Goal: Information Seeking & Learning: Find specific fact

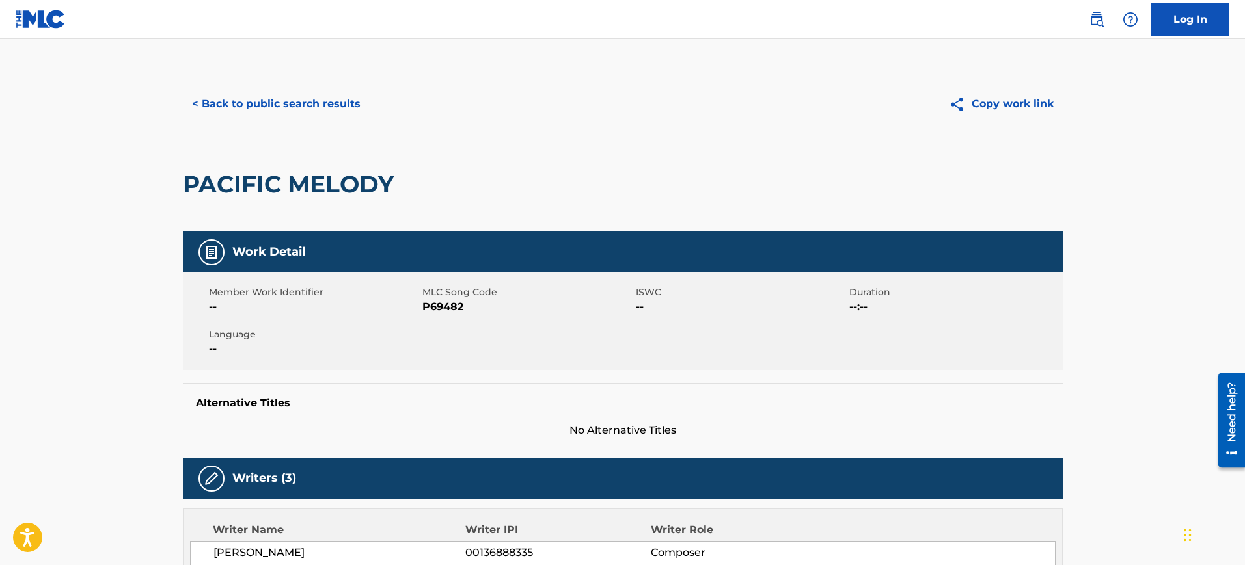
click at [298, 89] on button "< Back to public search results" at bounding box center [276, 104] width 187 height 33
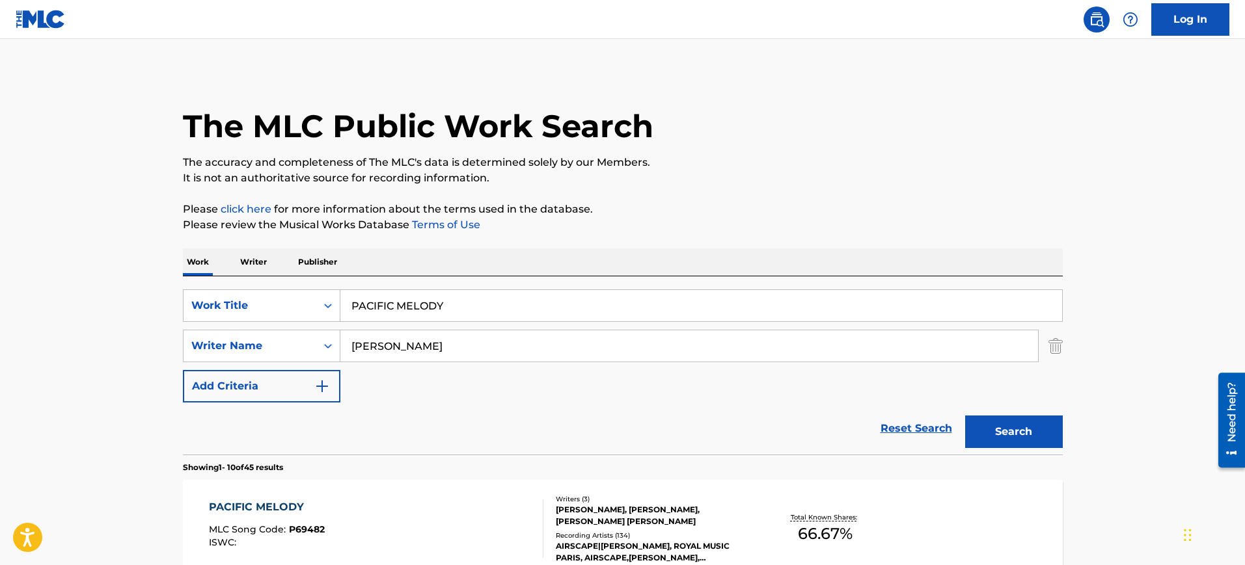
scroll to position [231, 0]
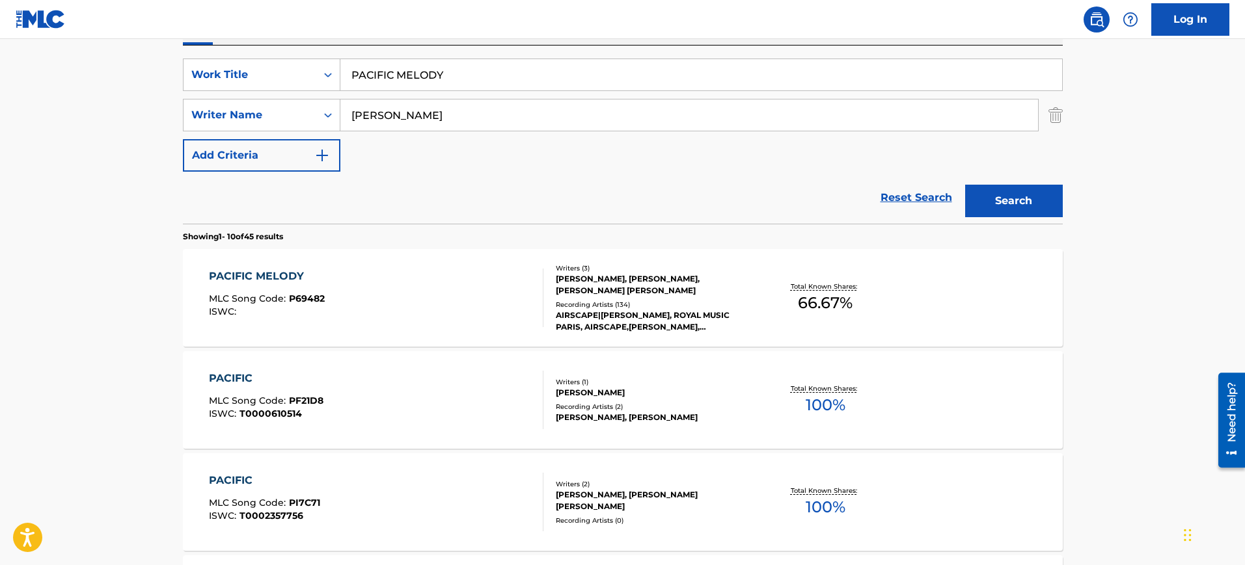
click at [536, 84] on input "PACIFIC MELODY" at bounding box center [701, 74] width 722 height 31
drag, startPoint x: 536, startPoint y: 84, endPoint x: 514, endPoint y: 83, distance: 22.2
click at [535, 83] on input "PACIFIC MELODY" at bounding box center [701, 74] width 722 height 31
paste input "PASTIME WITH GOOD COMPANY [PERSON_NAME]"
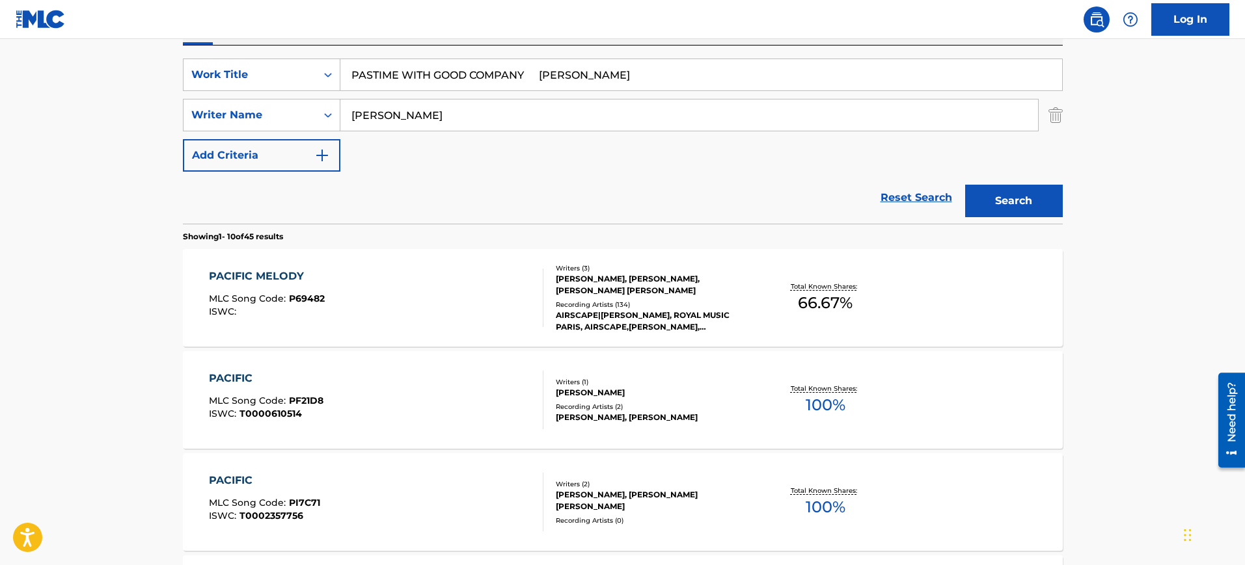
type input "PASTIME WITH GOOD COMPANY [PERSON_NAME]"
click at [446, 115] on input "[PERSON_NAME]" at bounding box center [689, 115] width 698 height 31
click at [445, 115] on input "[PERSON_NAME]" at bounding box center [689, 115] width 698 height 31
paste input "PASTIME WITH GOOD COMPANY [PERSON_NAME]"
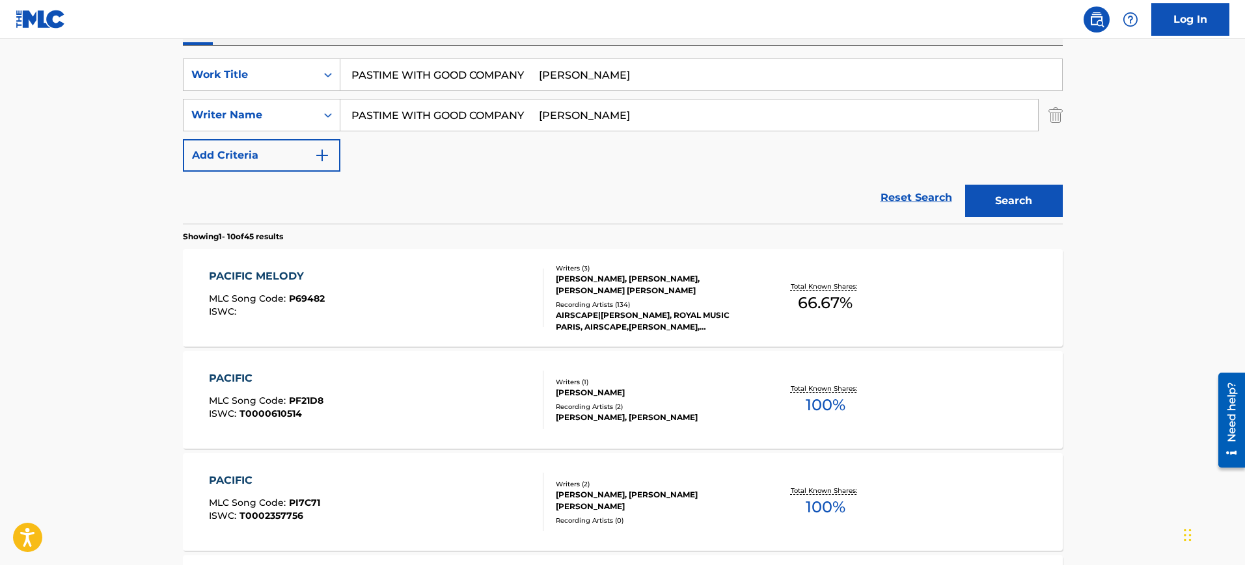
type input "PASTIME WITH GOOD COMPANY [PERSON_NAME]"
drag, startPoint x: 554, startPoint y: 74, endPoint x: 661, endPoint y: 74, distance: 107.4
click at [661, 74] on input "PASTIME WITH GOOD COMPANY [PERSON_NAME]" at bounding box center [701, 74] width 722 height 31
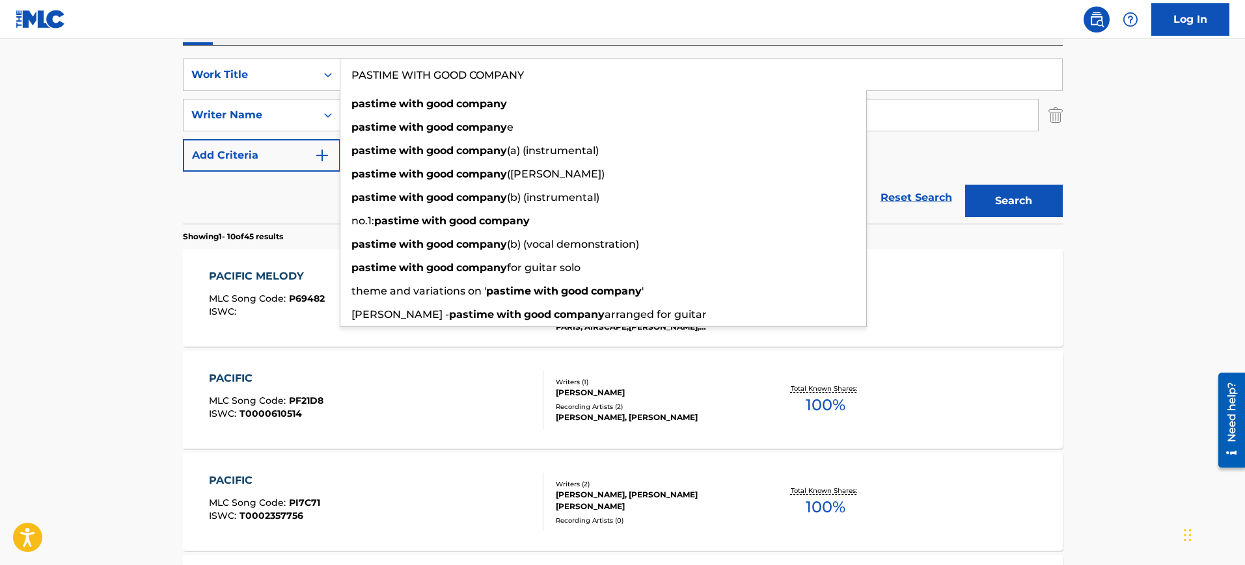
click at [375, 72] on input "PASTIME WITH GOOD COMPANY" at bounding box center [701, 74] width 722 height 31
click at [632, 70] on input "PASTIME WITH GOOD COMPANY" at bounding box center [701, 74] width 722 height 31
type input "PASTIME WITH GOOD COMPANY"
click at [536, 34] on nav "Log In" at bounding box center [622, 19] width 1245 height 39
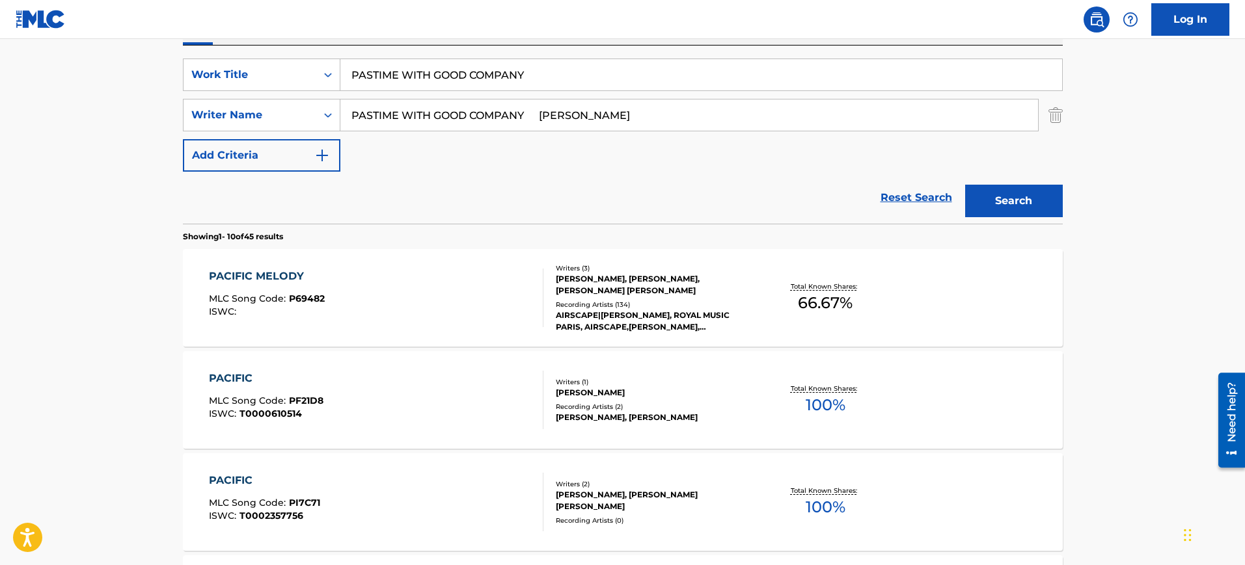
drag, startPoint x: 590, startPoint y: 112, endPoint x: 682, endPoint y: 113, distance: 92.4
click at [682, 113] on input "PASTIME WITH GOOD COMPANY [PERSON_NAME]" at bounding box center [689, 115] width 698 height 31
drag, startPoint x: 555, startPoint y: 111, endPoint x: 315, endPoint y: 119, distance: 240.2
click at [316, 119] on div "SearchWithCriteriac2b8cef5-9bc3-466b-8716-4e6a0d913171 Writer Name PASTIME WITH…" at bounding box center [623, 115] width 880 height 33
type input "[PERSON_NAME]"
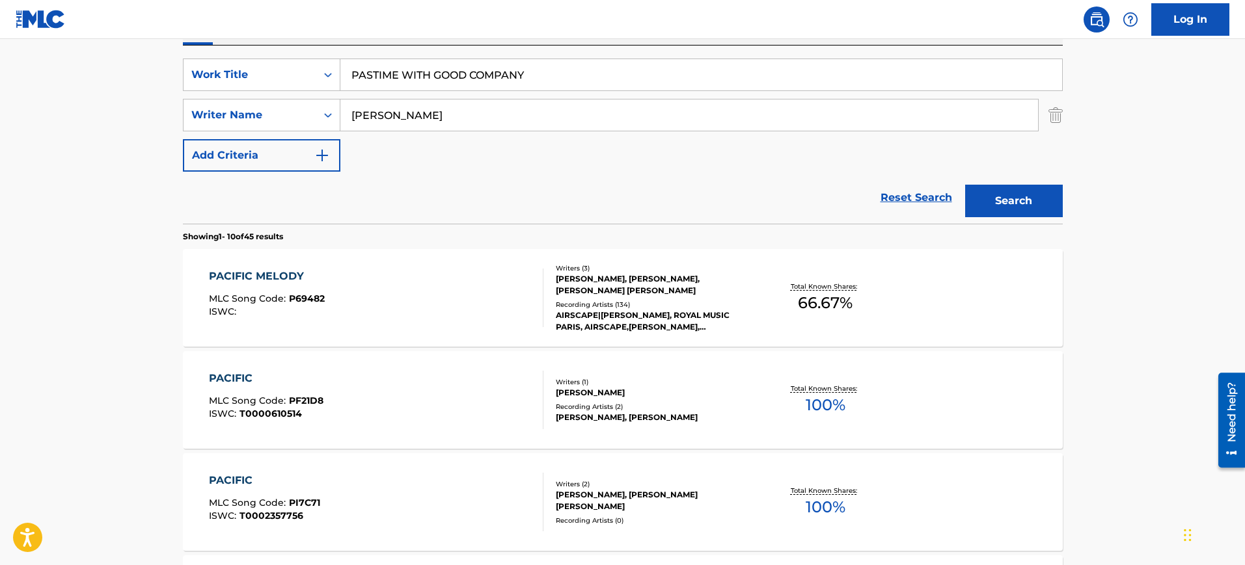
click at [965, 185] on button "Search" at bounding box center [1014, 201] width 98 height 33
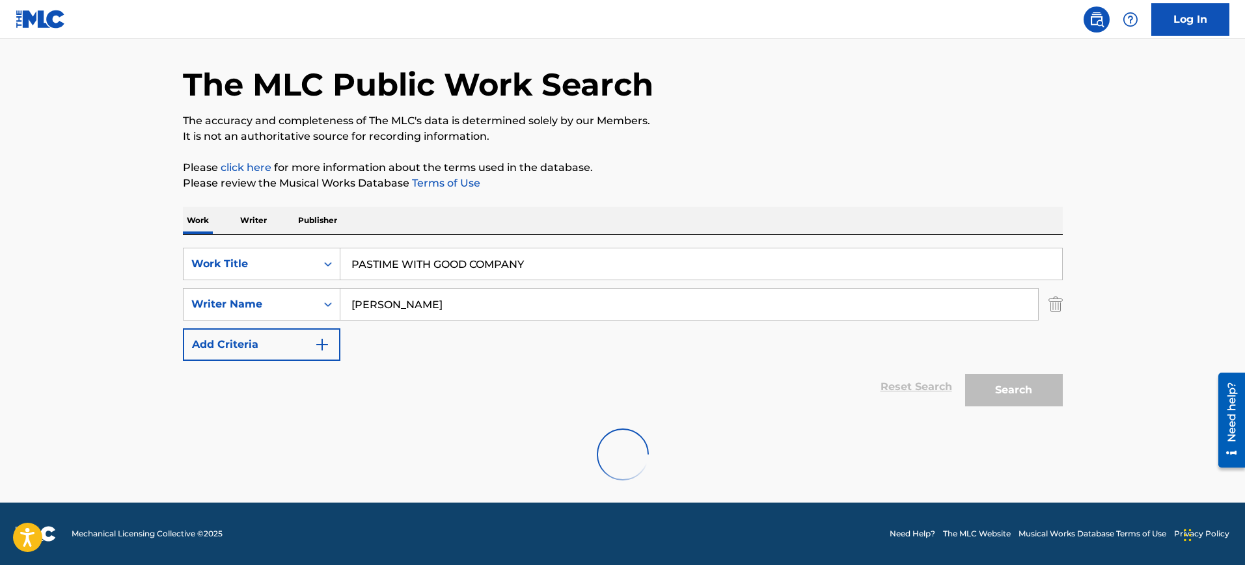
scroll to position [42, 0]
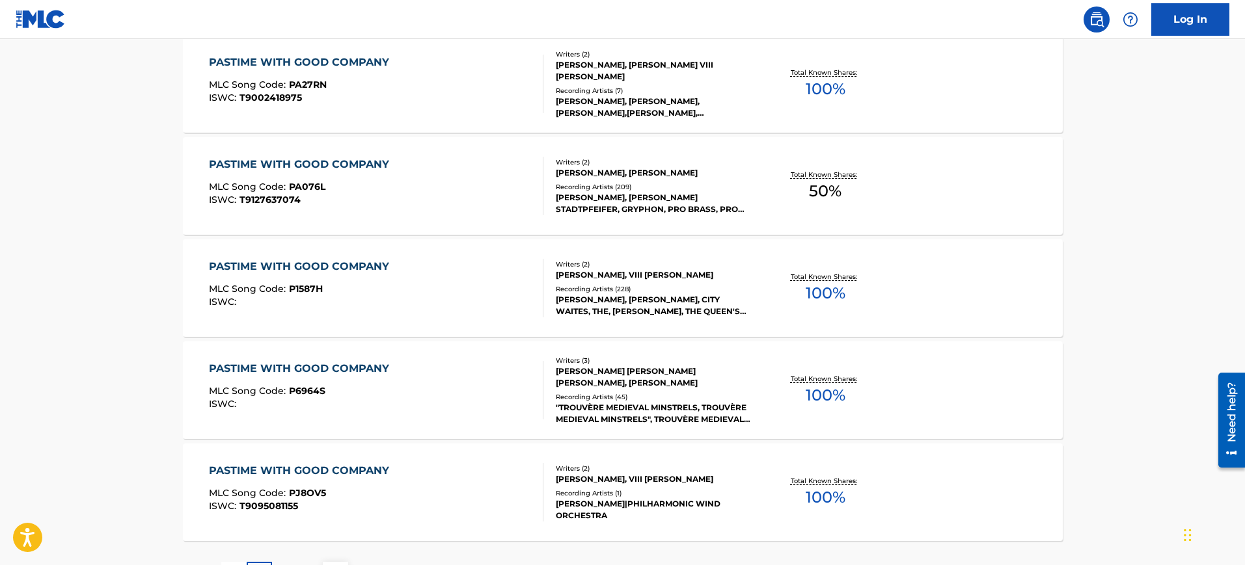
scroll to position [774, 0]
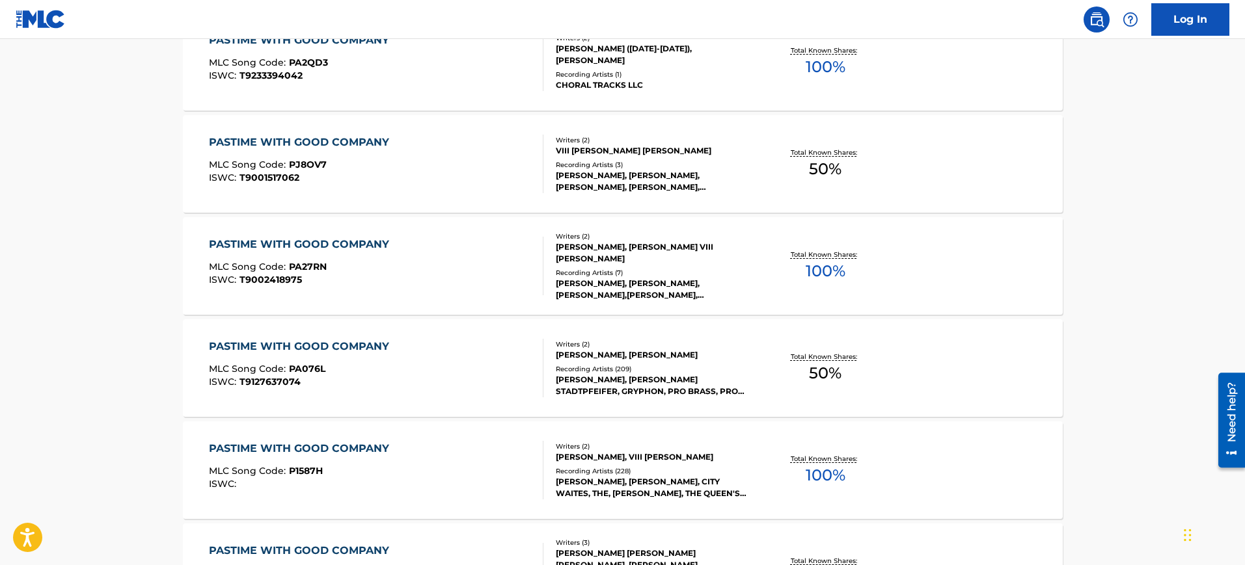
click at [952, 258] on div "PASTIME WITH GOOD COMPANY MLC Song Code : PA27RN ISWC : T9002418975 Writers ( 2…" at bounding box center [623, 266] width 880 height 98
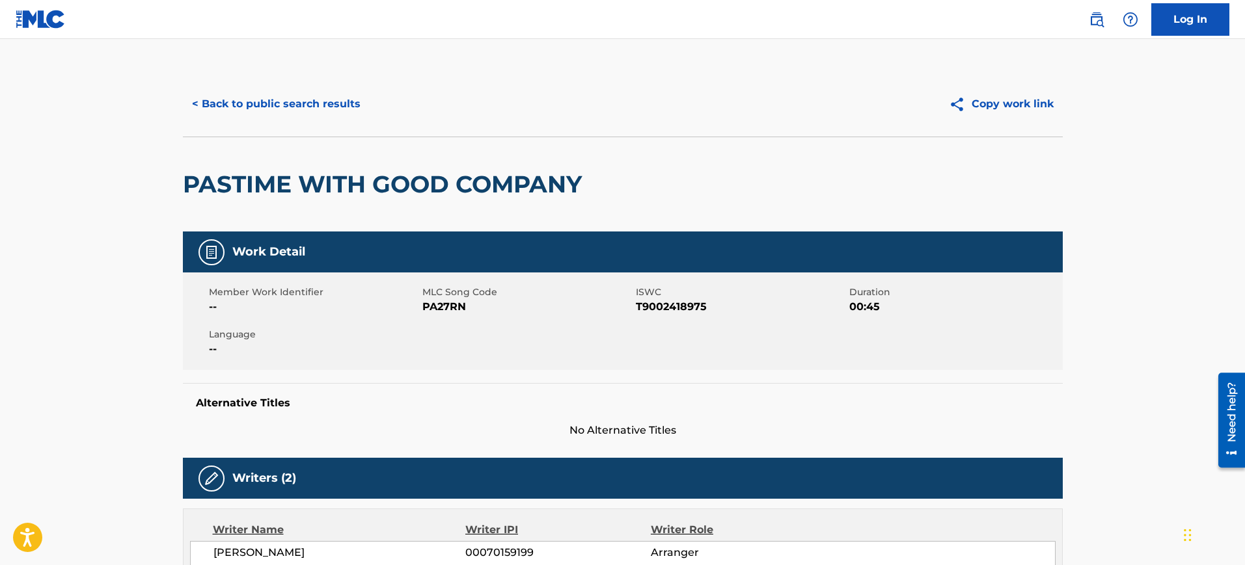
click at [284, 113] on button "< Back to public search results" at bounding box center [276, 104] width 187 height 33
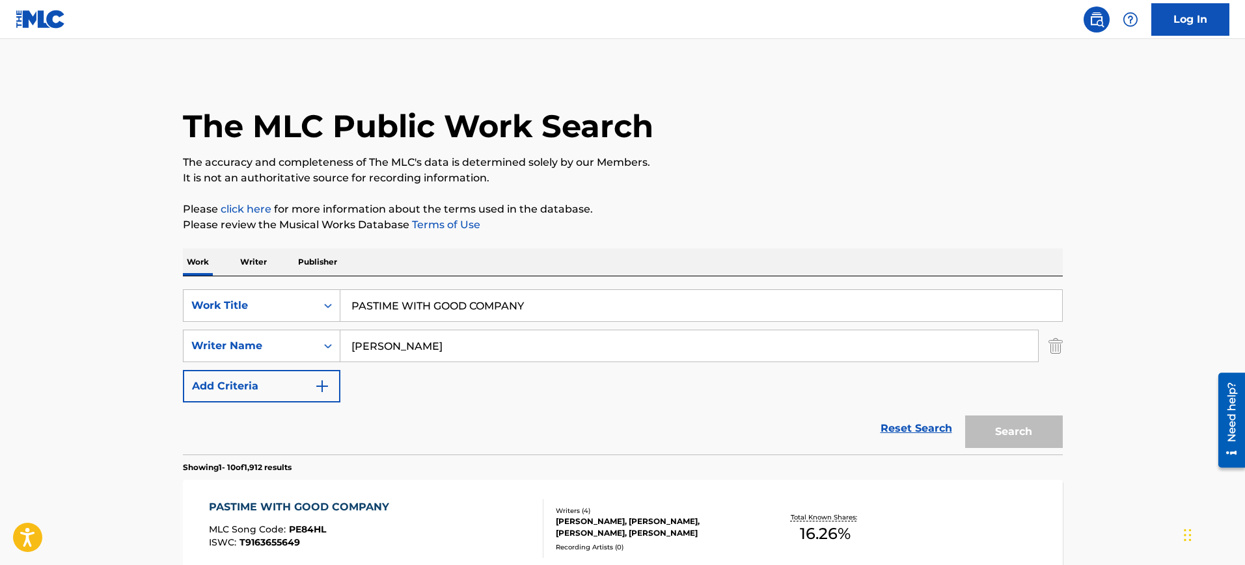
scroll to position [848, 0]
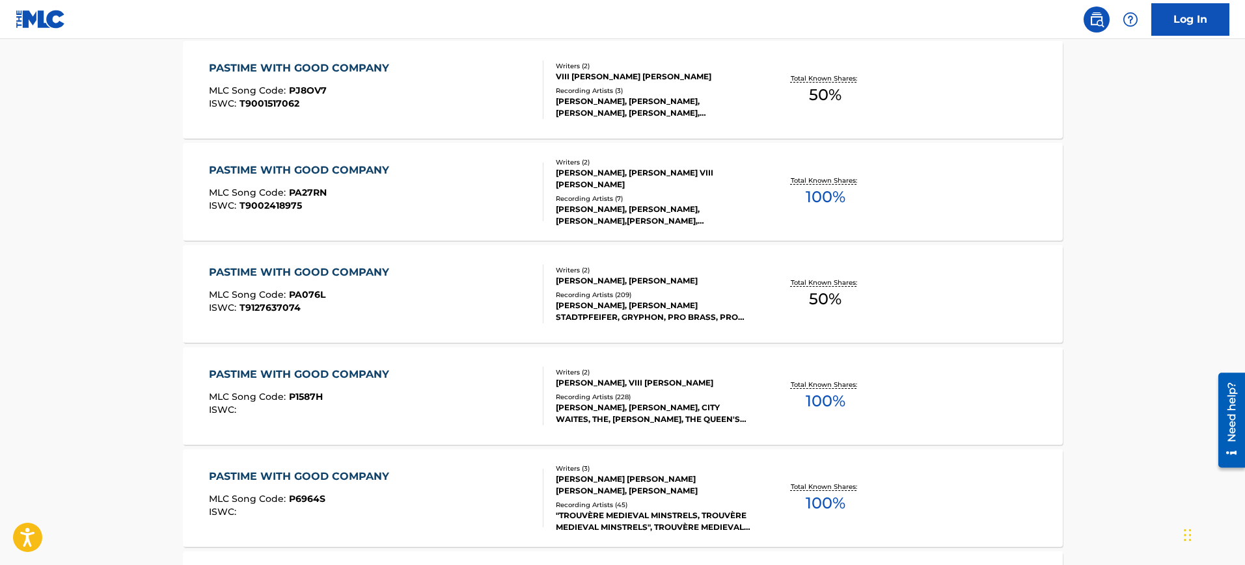
click at [378, 269] on div "PASTIME WITH GOOD COMPANY" at bounding box center [302, 273] width 187 height 16
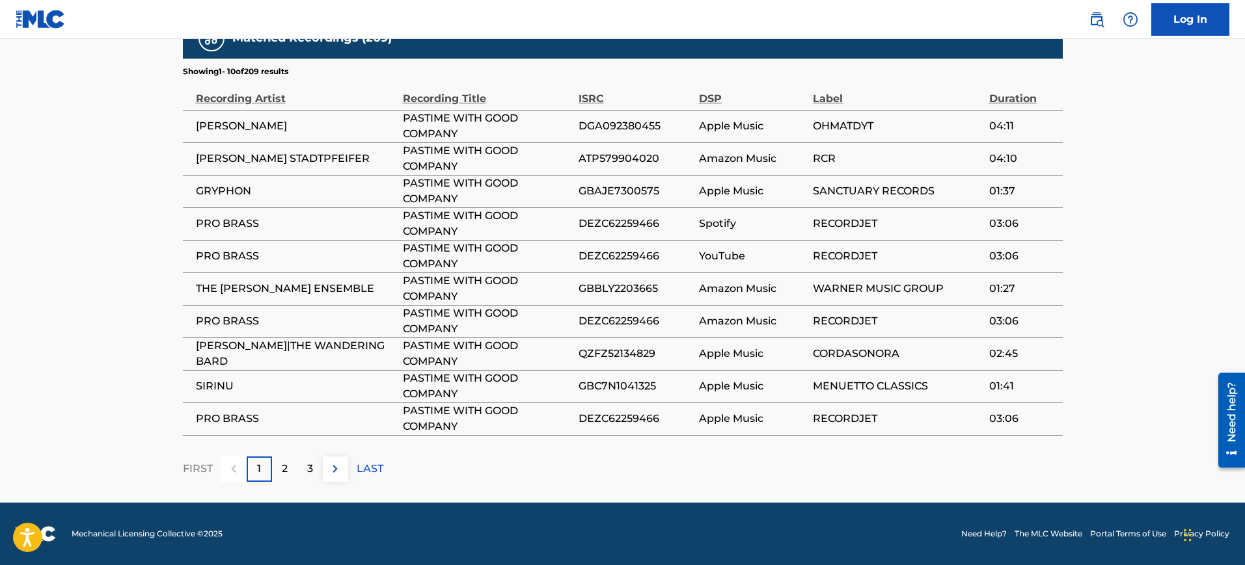
scroll to position [444, 0]
